Goal: Contribute content: Contribute content

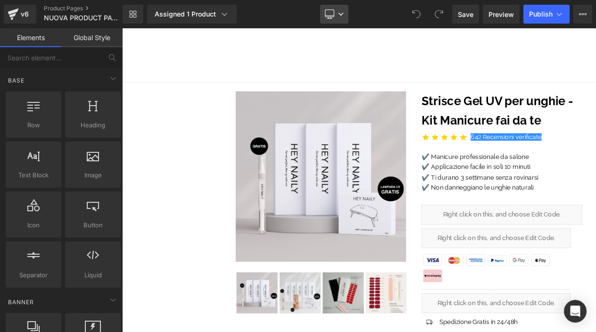
click at [338, 12] on icon at bounding box center [341, 14] width 6 height 6
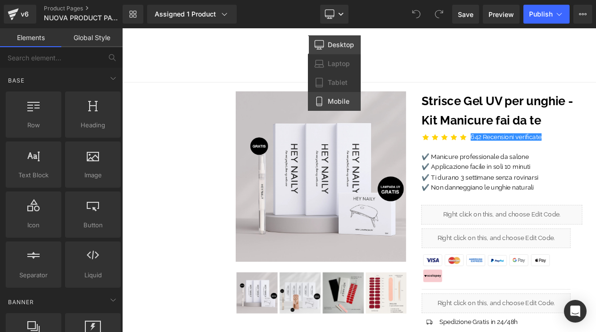
click at [334, 98] on span "Mobile" at bounding box center [339, 101] width 22 height 8
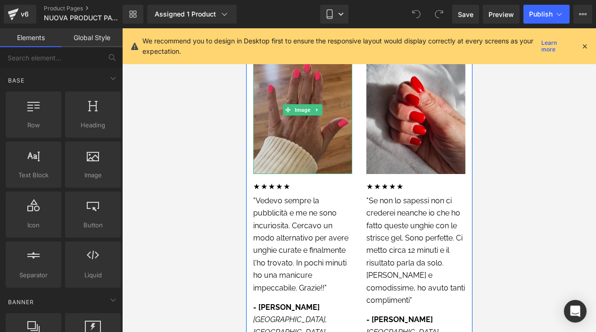
scroll to position [2393, 0]
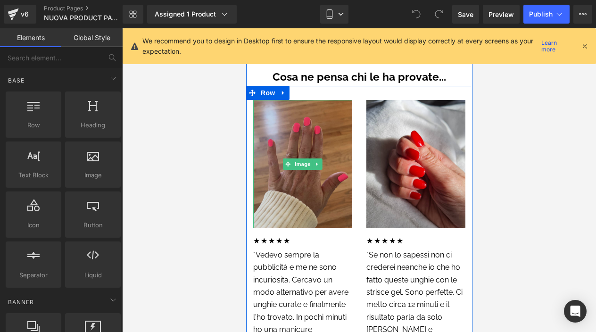
click at [316, 171] on img at bounding box center [302, 164] width 99 height 128
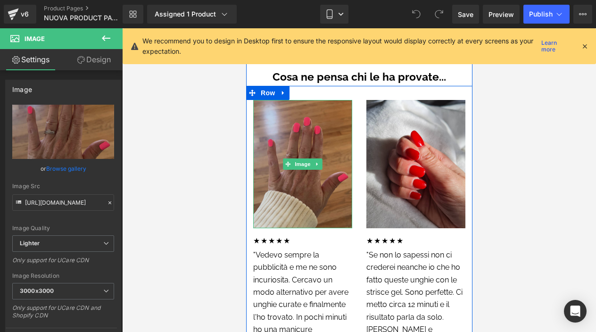
click at [299, 172] on img at bounding box center [302, 164] width 99 height 128
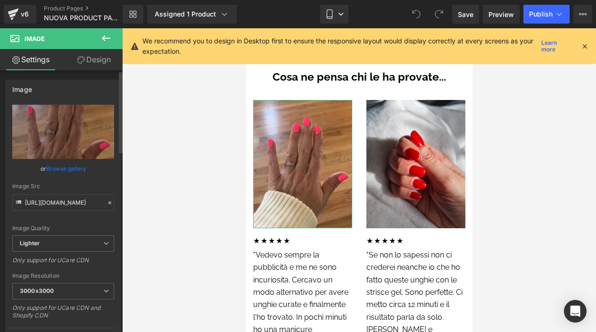
click at [72, 167] on link "Browse gallery" at bounding box center [66, 168] width 40 height 17
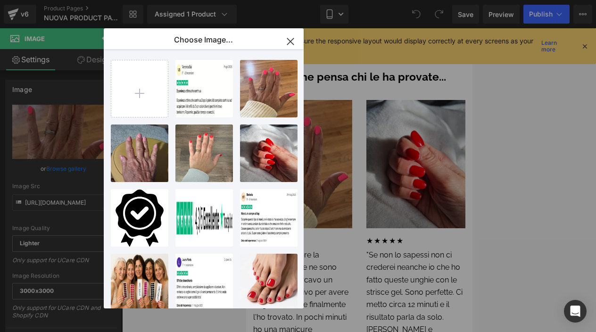
click at [503, 0] on div "You are previewing how the will restyle your page. You can not edit Elements in…" at bounding box center [298, 0] width 596 height 0
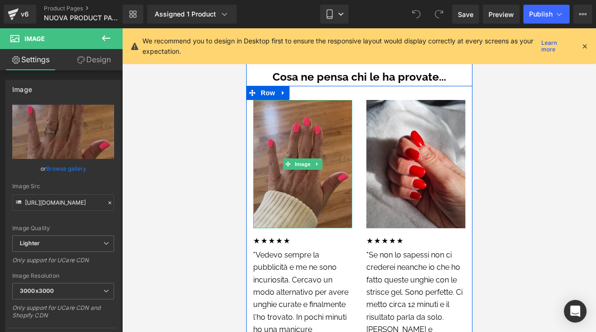
click at [270, 180] on img at bounding box center [302, 164] width 99 height 128
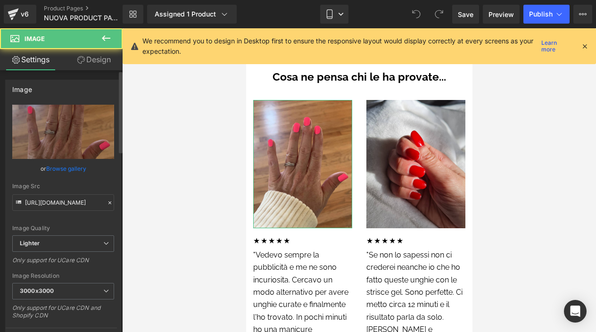
click at [74, 168] on link "Browse gallery" at bounding box center [66, 168] width 40 height 17
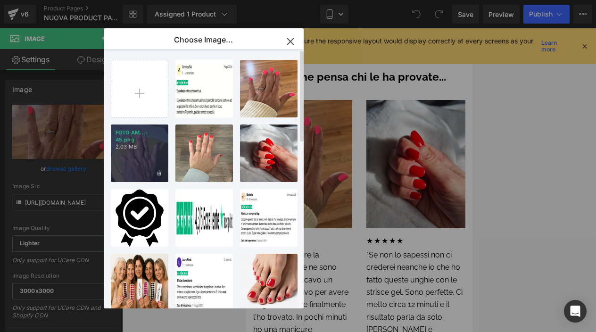
click at [157, 147] on p "2.03 MB" at bounding box center [140, 146] width 48 height 7
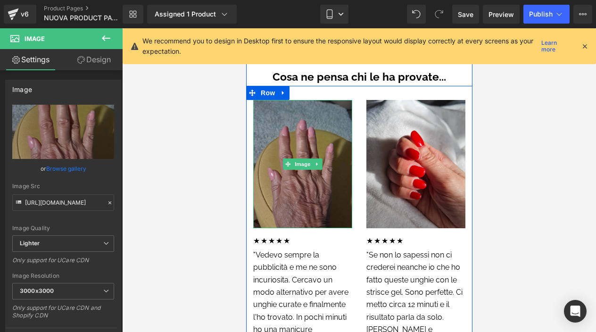
click at [305, 174] on img at bounding box center [302, 164] width 99 height 128
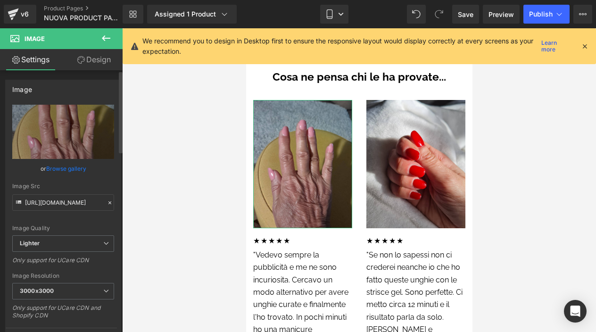
click at [53, 169] on link "Browse gallery" at bounding box center [66, 168] width 40 height 17
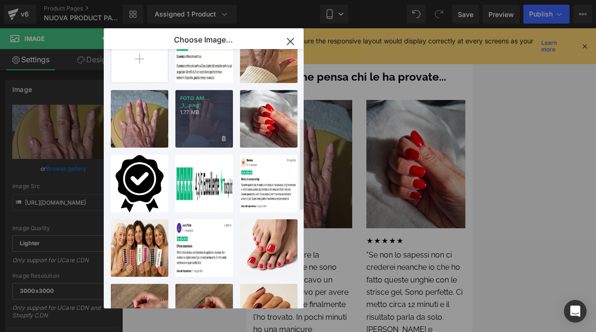
scroll to position [0, 0]
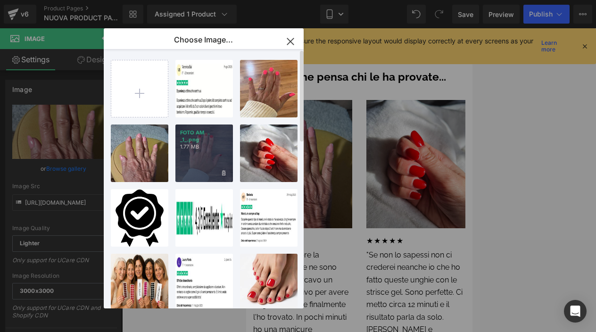
click at [220, 148] on p "1.77 MB" at bounding box center [204, 146] width 48 height 7
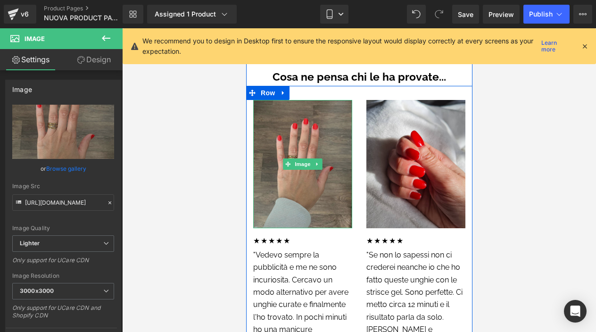
click at [326, 139] on img at bounding box center [302, 164] width 99 height 128
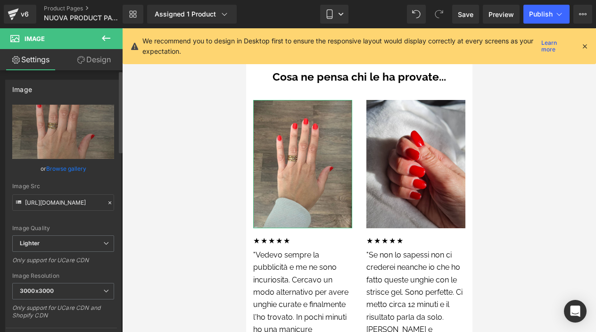
click at [78, 170] on link "Browse gallery" at bounding box center [66, 168] width 40 height 17
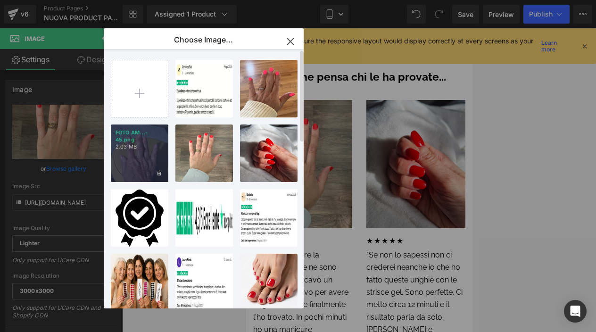
click at [125, 162] on div "FOTO AM...- 45.png 2.03 MB" at bounding box center [140, 154] width 58 height 58
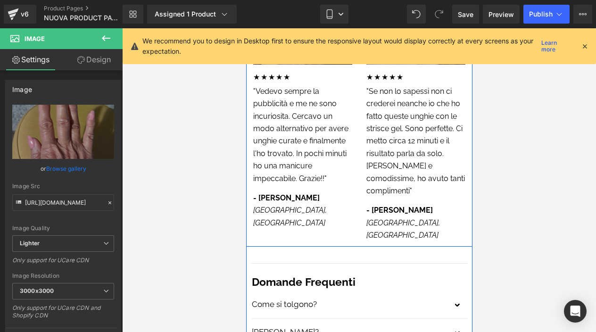
scroll to position [2551, 0]
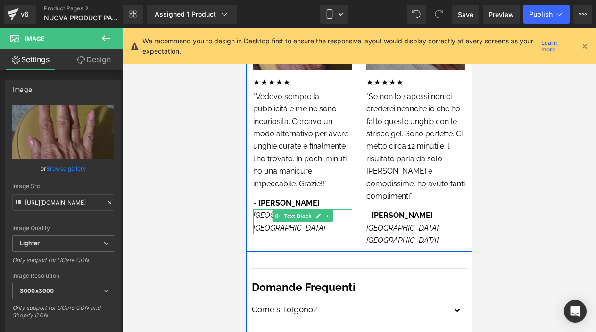
click at [264, 211] on icon "[GEOGRAPHIC_DATA], [GEOGRAPHIC_DATA]" at bounding box center [290, 221] width 74 height 21
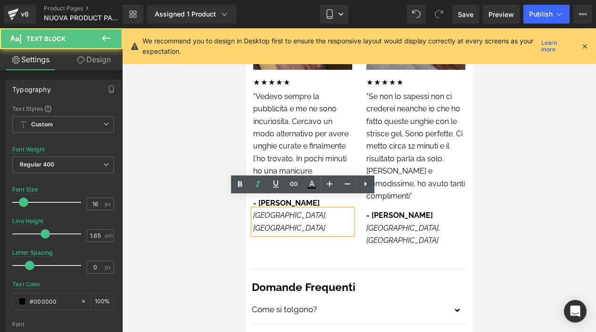
click at [264, 211] on icon "[GEOGRAPHIC_DATA], [GEOGRAPHIC_DATA]" at bounding box center [290, 221] width 74 height 21
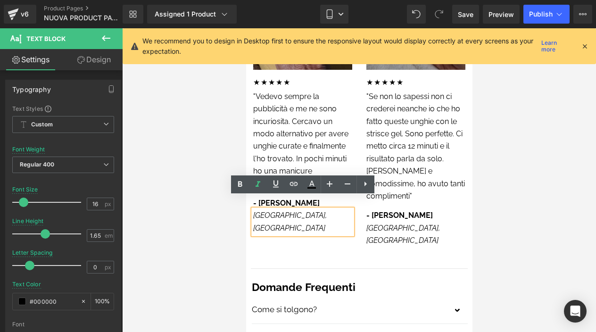
click at [264, 211] on icon "[GEOGRAPHIC_DATA], [GEOGRAPHIC_DATA]" at bounding box center [290, 221] width 74 height 21
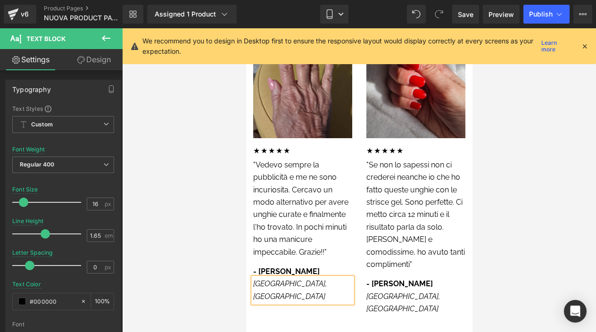
scroll to position [2468, 0]
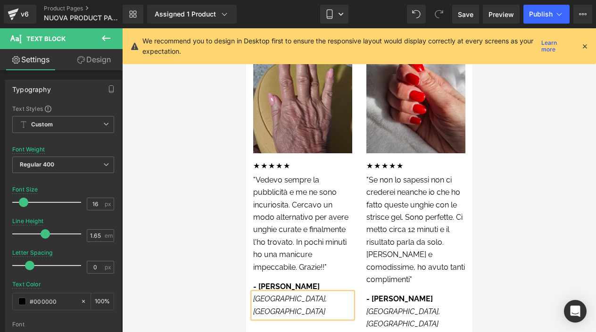
click at [309, 184] on p ""Vedevo sempre la pubblicità e me ne sono incuriosita. Cercavo un modo alternat…" at bounding box center [302, 224] width 99 height 100
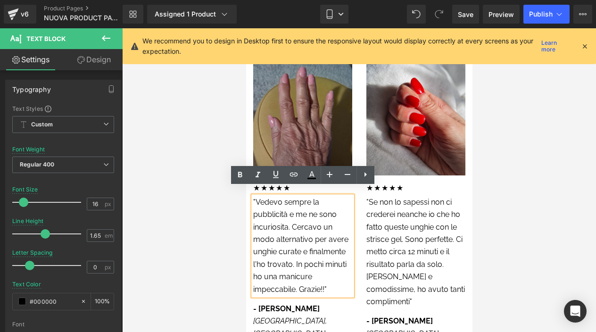
scroll to position [2449, 0]
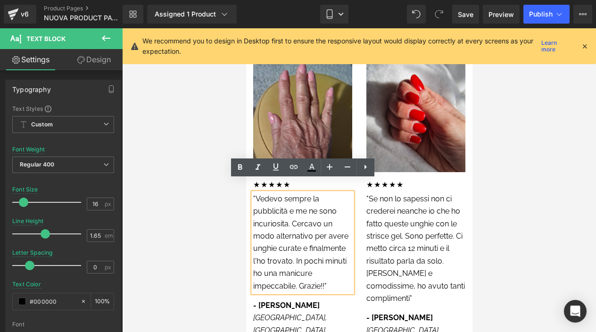
click at [292, 212] on p ""Vedevo sempre la pubblicità e me ne sono incuriosita. Cercavo un modo alternat…" at bounding box center [302, 243] width 99 height 100
click at [259, 193] on p ""Vedevo sempre la pubblicità e me ne sono incuriosita. Cercavo un modo alternat…" at bounding box center [302, 243] width 99 height 100
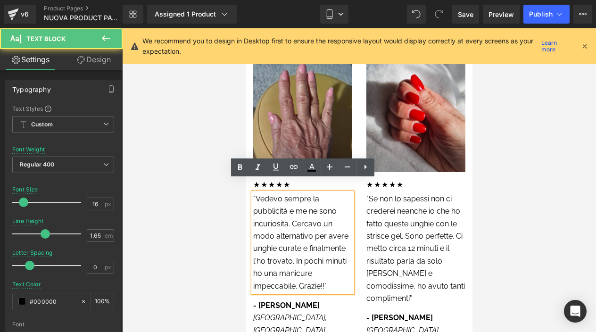
click at [256, 193] on p ""Vedevo sempre la pubblicità e me ne sono incuriosita. Cercavo un modo alternat…" at bounding box center [302, 243] width 99 height 100
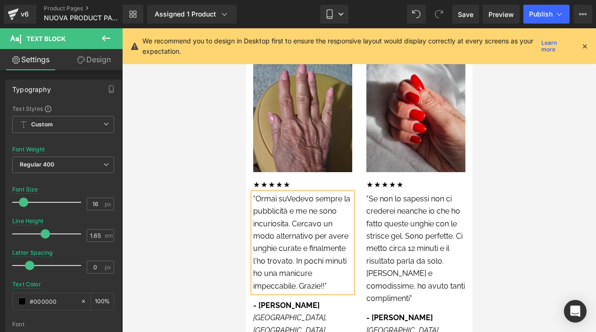
click at [586, 45] on icon at bounding box center [585, 46] width 8 height 8
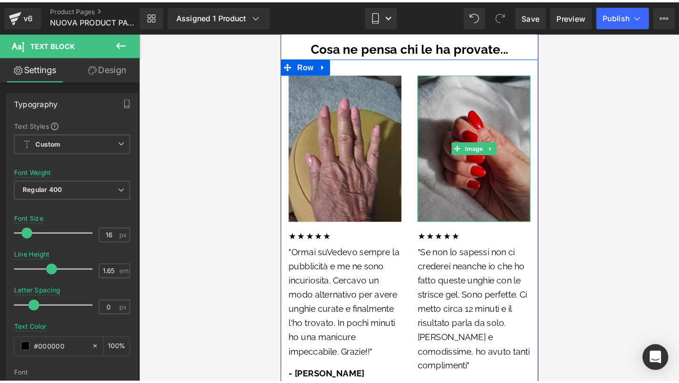
scroll to position [2426, 0]
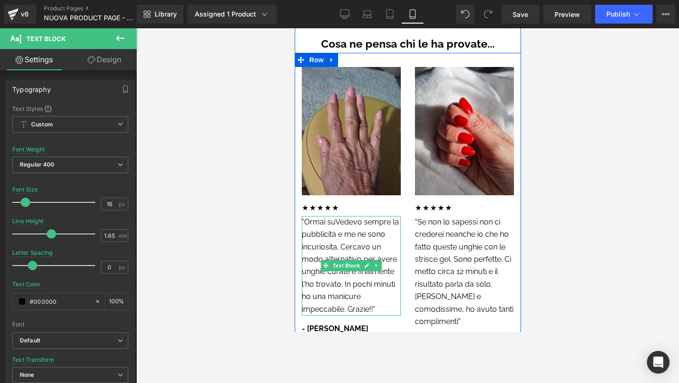
click at [311, 238] on p ""Ormai suVedevo sempre la pubblicità e me ne sono incuriosita. Cercavo un modo …" at bounding box center [350, 266] width 99 height 100
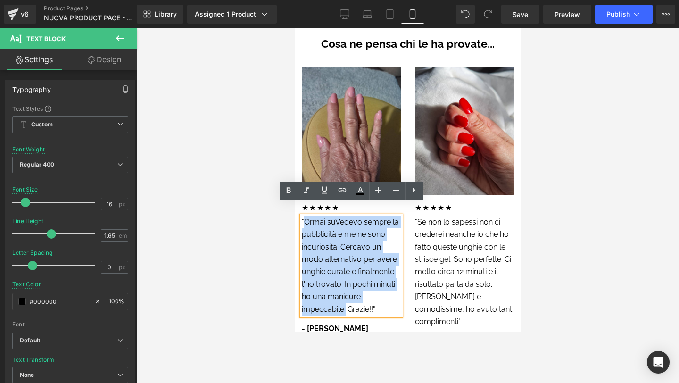
drag, startPoint x: 345, startPoint y: 295, endPoint x: 306, endPoint y: 212, distance: 92.4
click at [306, 216] on p ""Ormai suVedevo sempre la pubblicità e me ne sono incuriosita. Cercavo un modo …" at bounding box center [350, 266] width 99 height 100
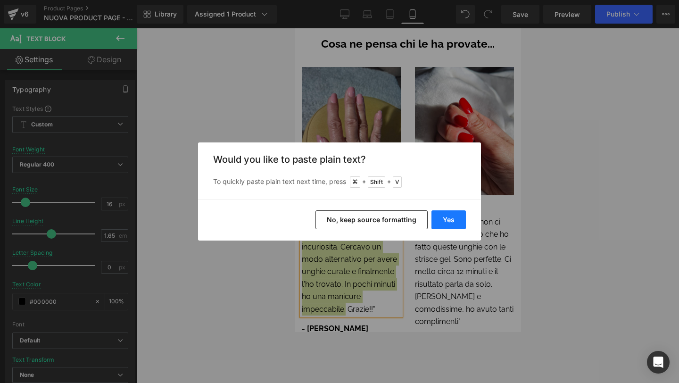
click at [446, 222] on button "Yes" at bounding box center [449, 219] width 34 height 19
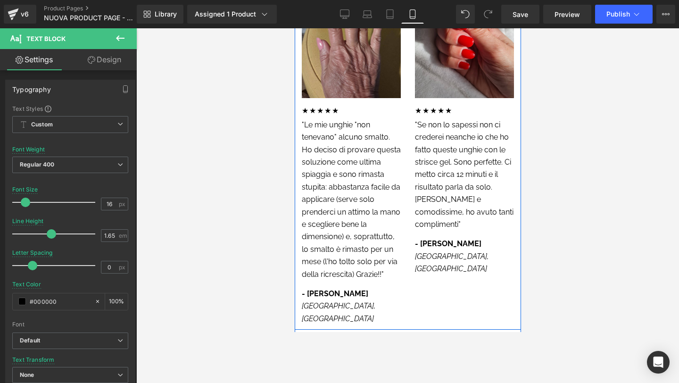
scroll to position [2495, 0]
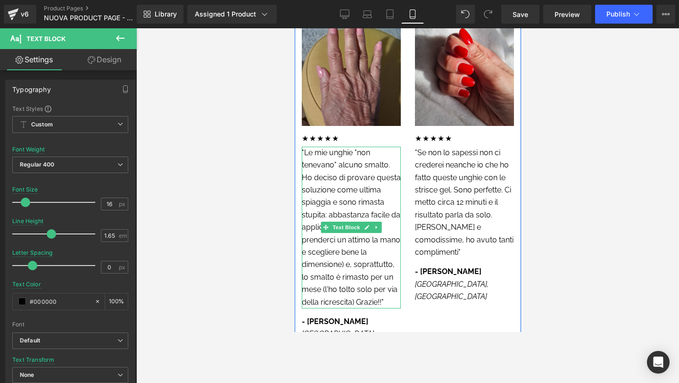
click at [358, 147] on p ""Le mie unghie "non tenevano" alcuno smalto. Ho deciso di provare questa soluzi…" at bounding box center [350, 228] width 99 height 162
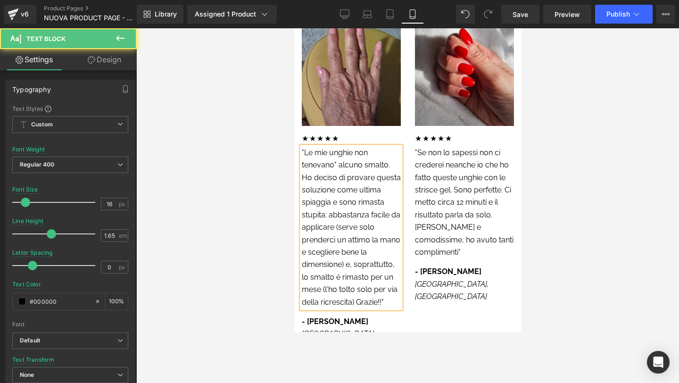
click at [335, 150] on p ""Le mie unghie non tenevano" alcuno smalto. Ho deciso di provare questa soluzio…" at bounding box center [350, 228] width 99 height 162
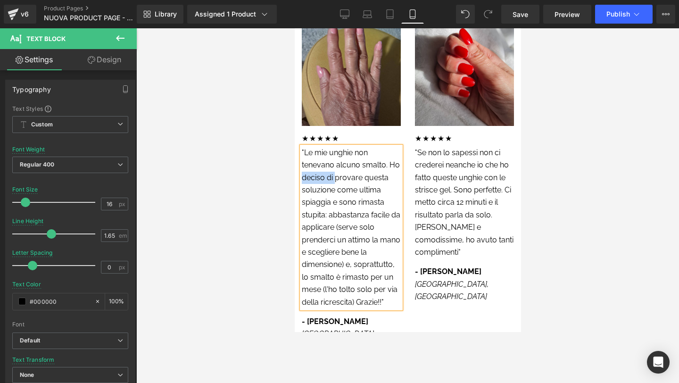
drag, startPoint x: 302, startPoint y: 164, endPoint x: 336, endPoint y: 166, distance: 34.0
click at [336, 166] on p ""Le mie unghie non tenevano alcuno smalto. Ho deciso di provare questa soluzion…" at bounding box center [350, 228] width 99 height 162
drag, startPoint x: 304, startPoint y: 177, endPoint x: 375, endPoint y: 174, distance: 71.3
click at [375, 174] on p ""Le mie unghie non tenevano alcuno smalto. Ho provato questa soluzione come ult…" at bounding box center [350, 228] width 99 height 162
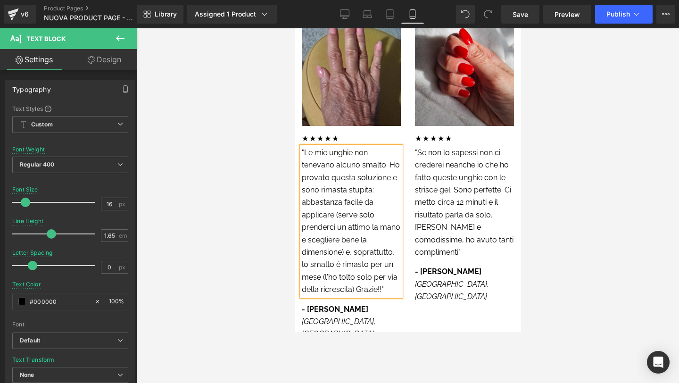
scroll to position [2505, 0]
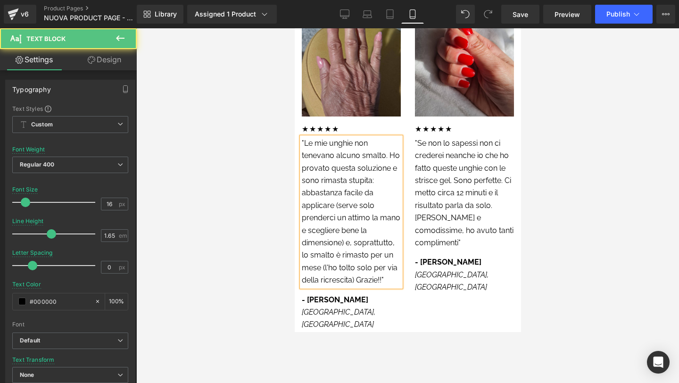
click at [334, 183] on p ""Le mie unghie non tenevano alcuno smalto. Ho provato questa soluzione e sono r…" at bounding box center [350, 212] width 99 height 150
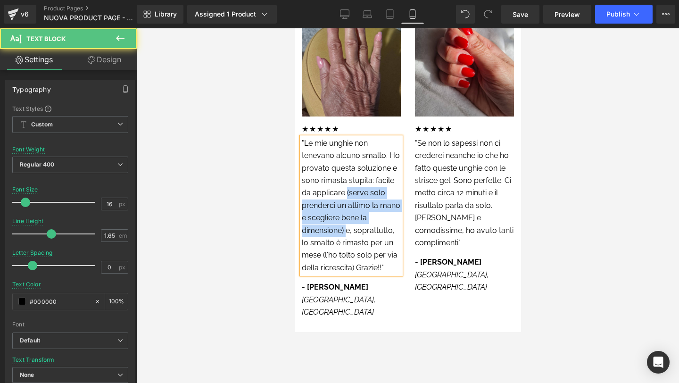
drag, startPoint x: 347, startPoint y: 178, endPoint x: 345, endPoint y: 215, distance: 36.8
click at [345, 215] on p ""Le mie unghie non tenevano alcuno smalto. Ho provato questa soluzione e sono r…" at bounding box center [350, 205] width 99 height 137
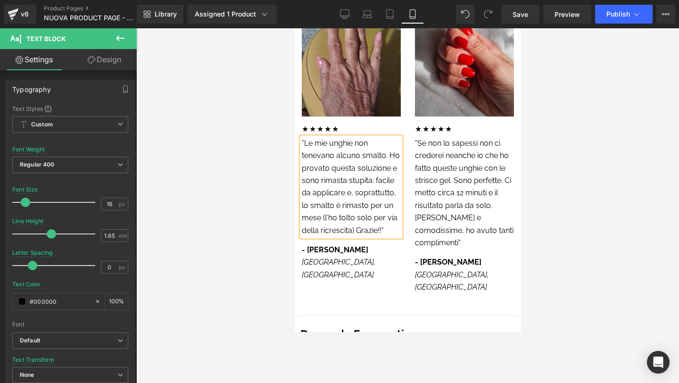
click at [326, 191] on p ""Le mie unghie non tenevano alcuno smalto. Ho provato questa soluzione e sono r…" at bounding box center [350, 187] width 99 height 100
click at [323, 191] on p ""Le mie unghie non tenevano alcuno smalto. Ho provato questa soluzione e sono r…" at bounding box center [350, 187] width 99 height 100
click at [346, 192] on p ""Le mie unghie non tenevano alcuno smalto. Ho provato questa soluzione e sono r…" at bounding box center [350, 187] width 99 height 100
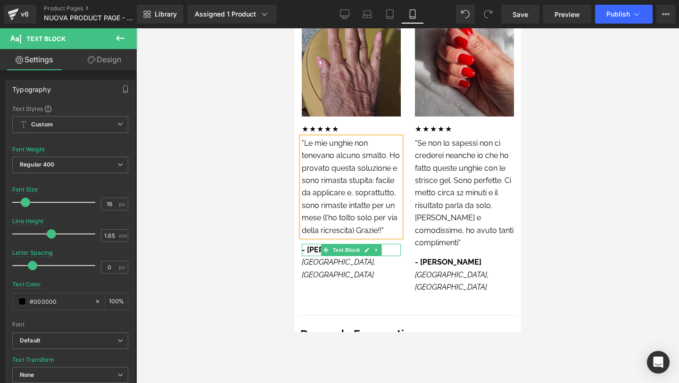
click at [314, 245] on strong "- [PERSON_NAME]" at bounding box center [334, 249] width 67 height 9
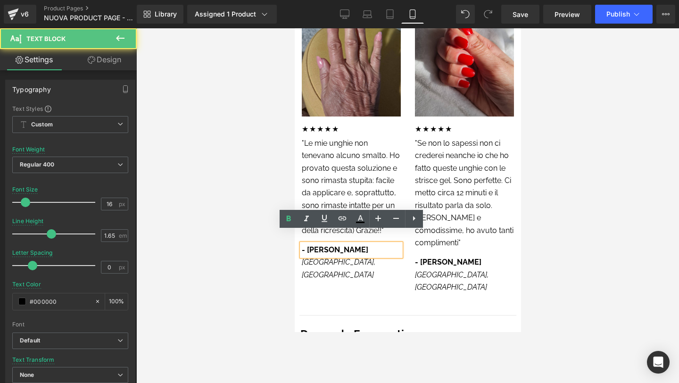
click at [311, 245] on strong "- [PERSON_NAME]" at bounding box center [334, 249] width 67 height 9
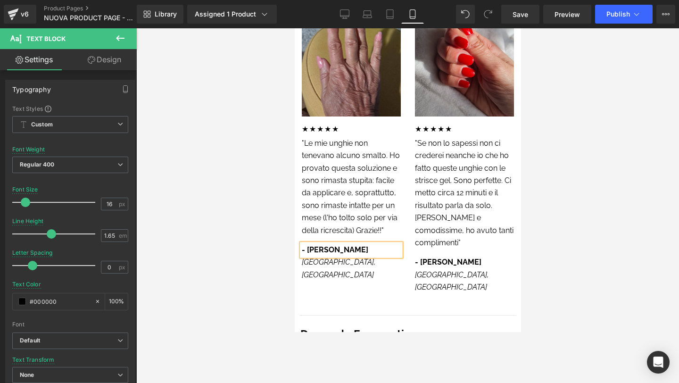
click at [340, 245] on strong "- [PERSON_NAME]" at bounding box center [334, 249] width 67 height 9
click at [563, 254] on div at bounding box center [407, 205] width 543 height 355
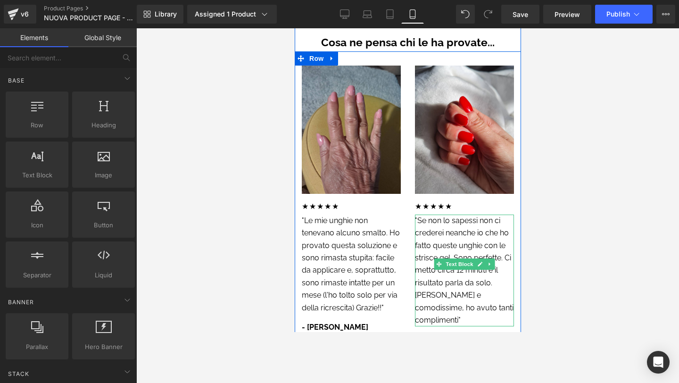
scroll to position [2425, 0]
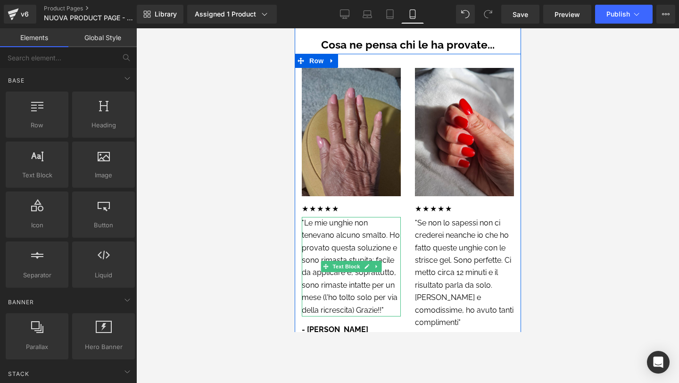
click at [361, 294] on p ""Le mie unghie non tenevano alcuno smalto. Ho provato questa soluzione e sono r…" at bounding box center [350, 267] width 99 height 100
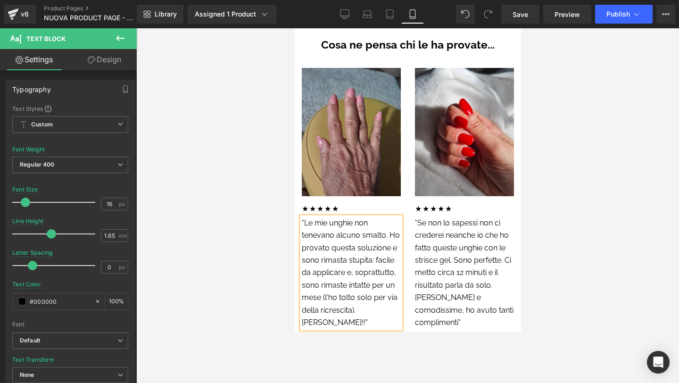
click at [537, 209] on div at bounding box center [407, 205] width 543 height 355
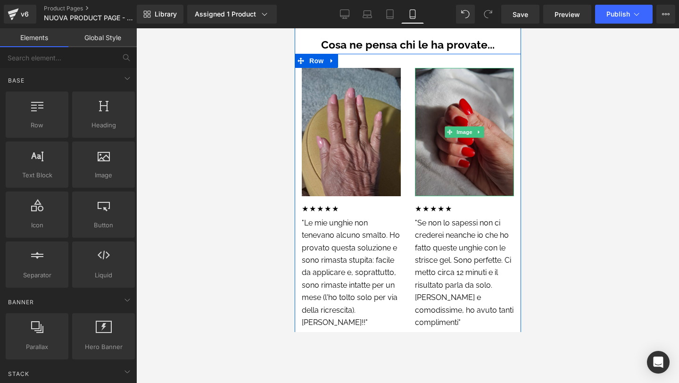
click at [441, 153] on img at bounding box center [464, 132] width 99 height 128
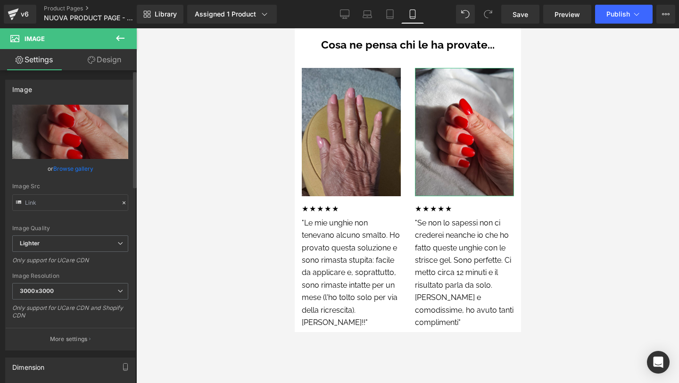
click at [88, 167] on link "Browse gallery" at bounding box center [73, 168] width 40 height 17
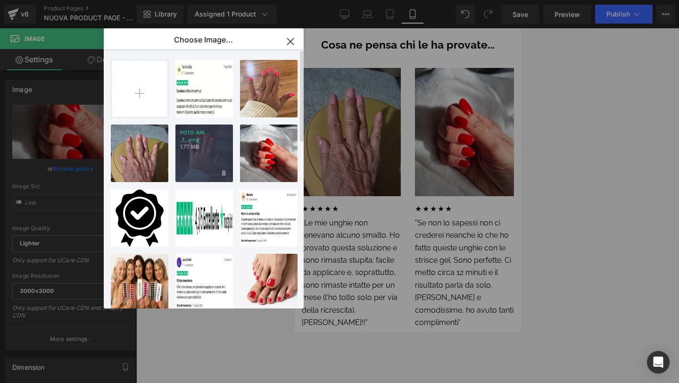
click at [192, 151] on div "FOTO AM... _1_.png 1.77 MB" at bounding box center [205, 154] width 58 height 58
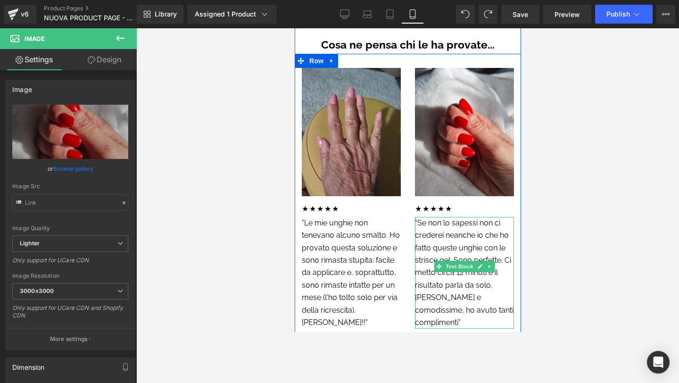
click at [478, 223] on p ""Se non lo sapessi non ci crederei neanche io che ho fatto queste unghie con le…" at bounding box center [464, 273] width 99 height 112
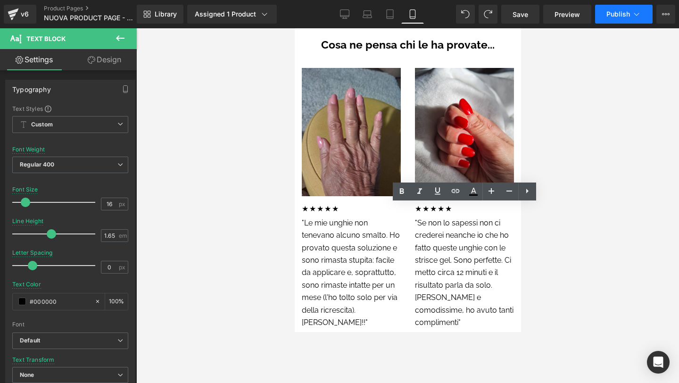
click at [613, 18] on button "Publish" at bounding box center [624, 14] width 58 height 19
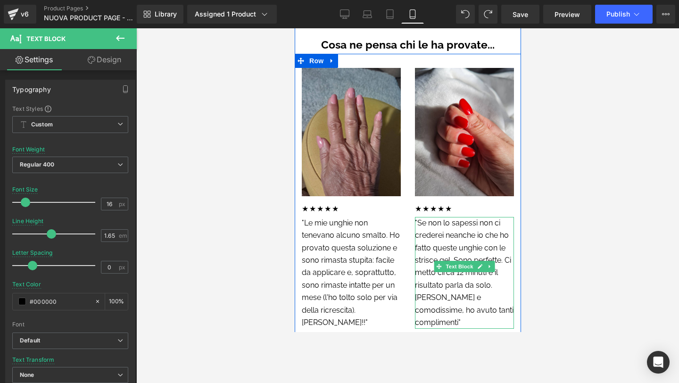
click at [469, 226] on p ""Se non lo sapessi non ci crederei neanche io che ho fatto queste unghie con le…" at bounding box center [464, 273] width 99 height 112
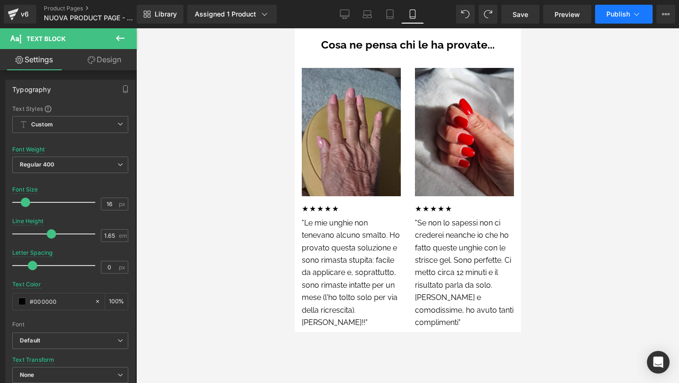
click at [612, 14] on span "Publish" at bounding box center [619, 14] width 24 height 8
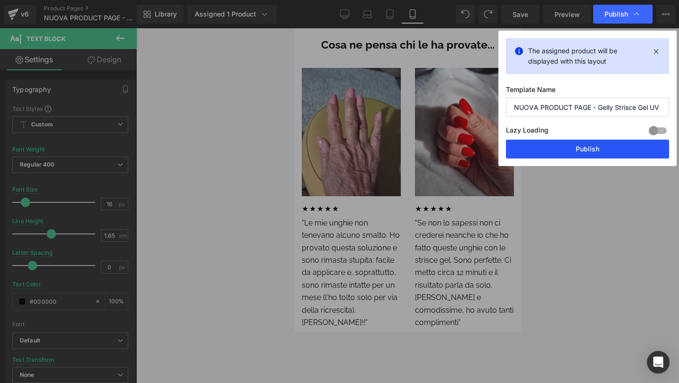
click at [586, 151] on button "Publish" at bounding box center [587, 149] width 163 height 19
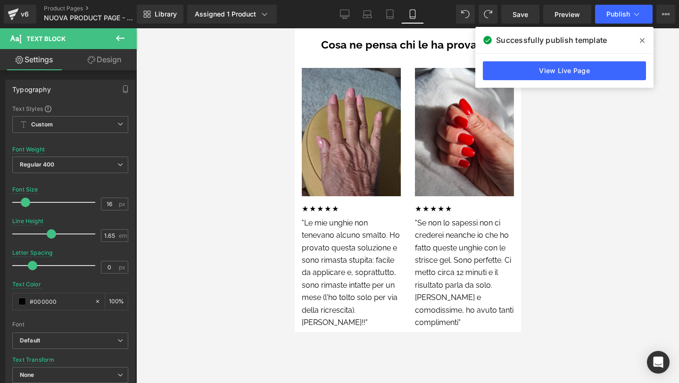
click at [642, 40] on icon at bounding box center [642, 40] width 5 height 5
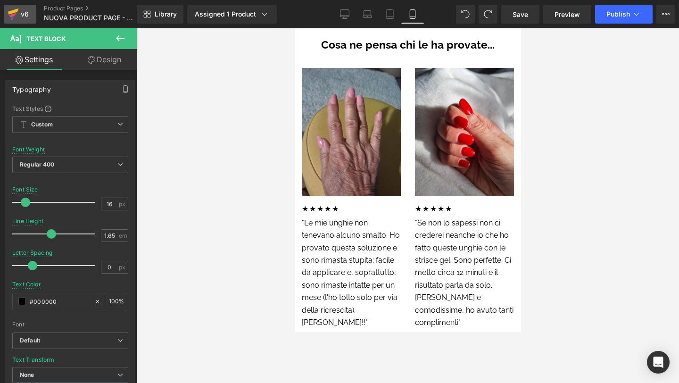
click at [11, 11] on icon at bounding box center [13, 11] width 11 height 6
